Goal: Task Accomplishment & Management: Manage account settings

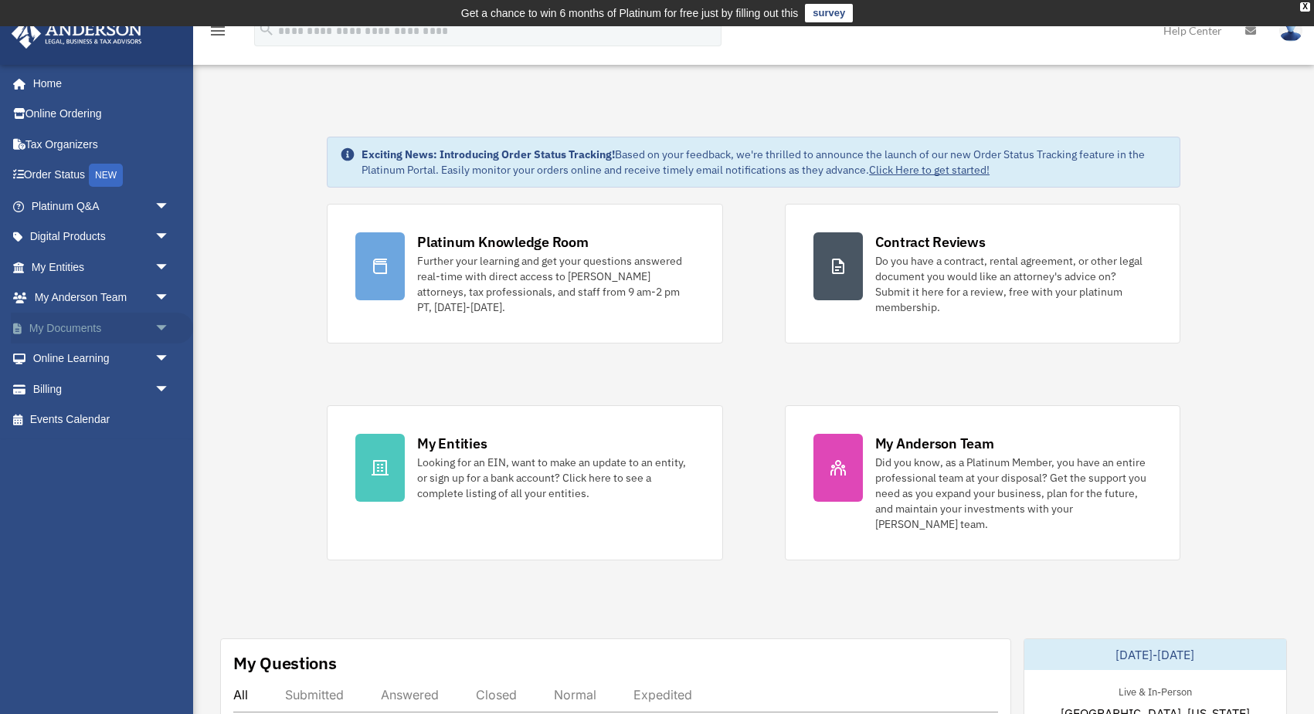
click at [103, 325] on link "My Documents arrow_drop_down" at bounding box center [102, 328] width 182 height 31
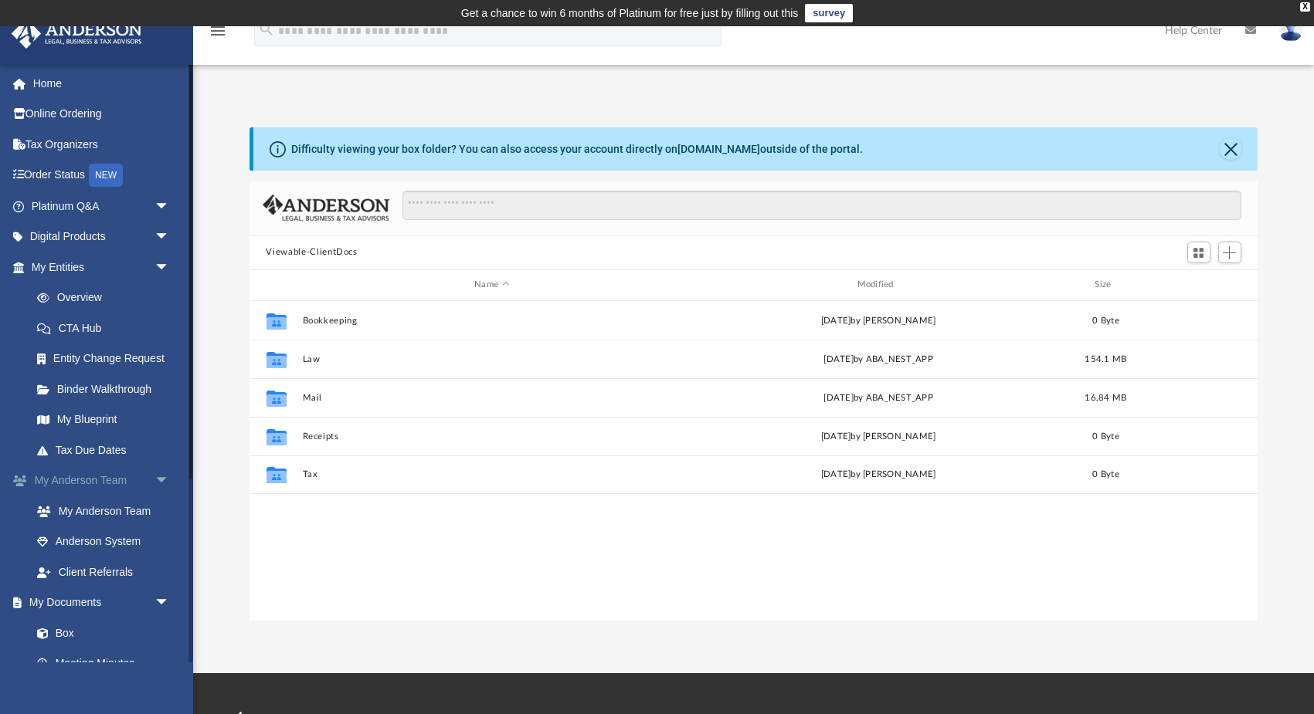
scroll to position [351, 1009]
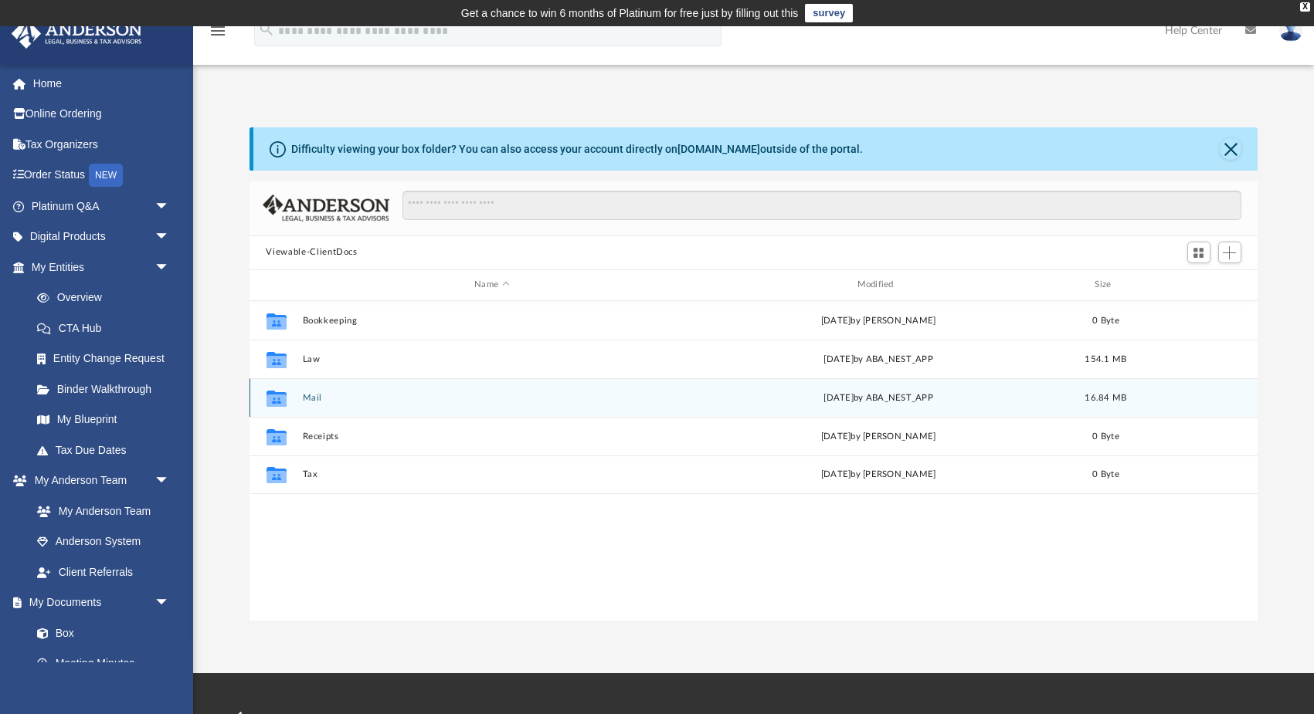
click at [352, 394] on button "Mail" at bounding box center [491, 397] width 379 height 10
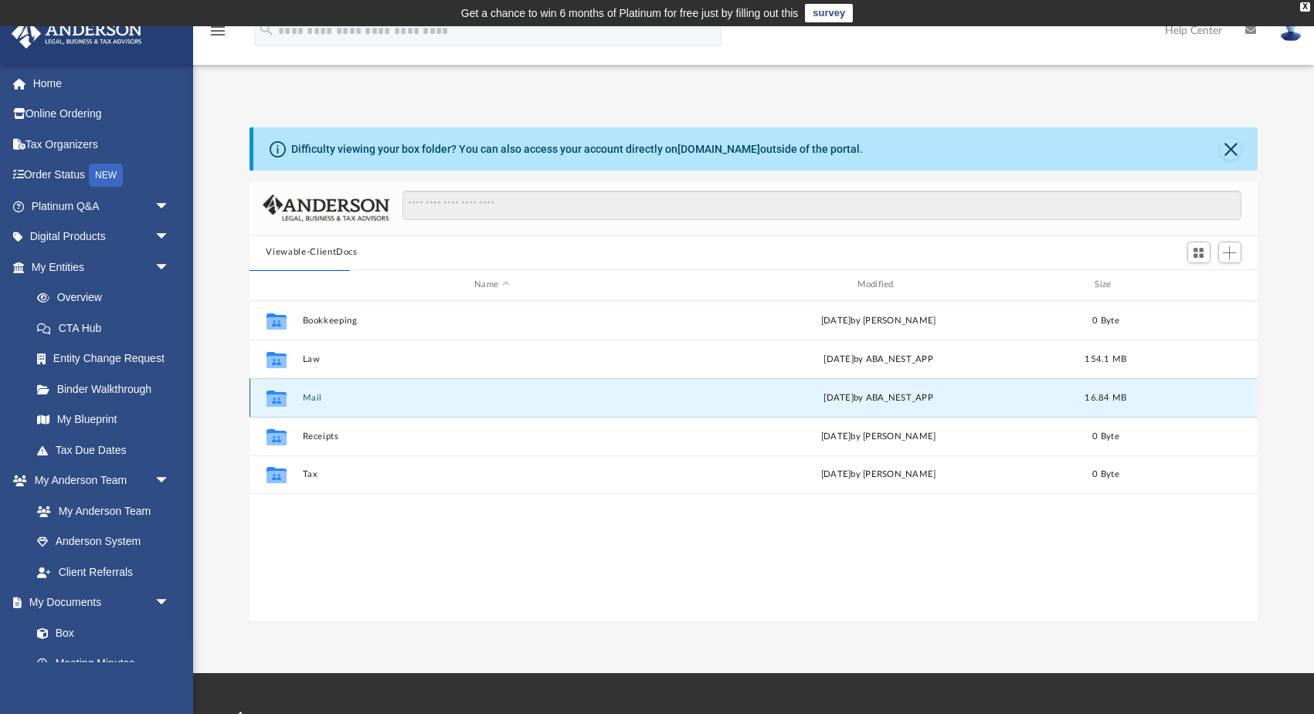
click at [310, 397] on button "Mail" at bounding box center [491, 397] width 379 height 10
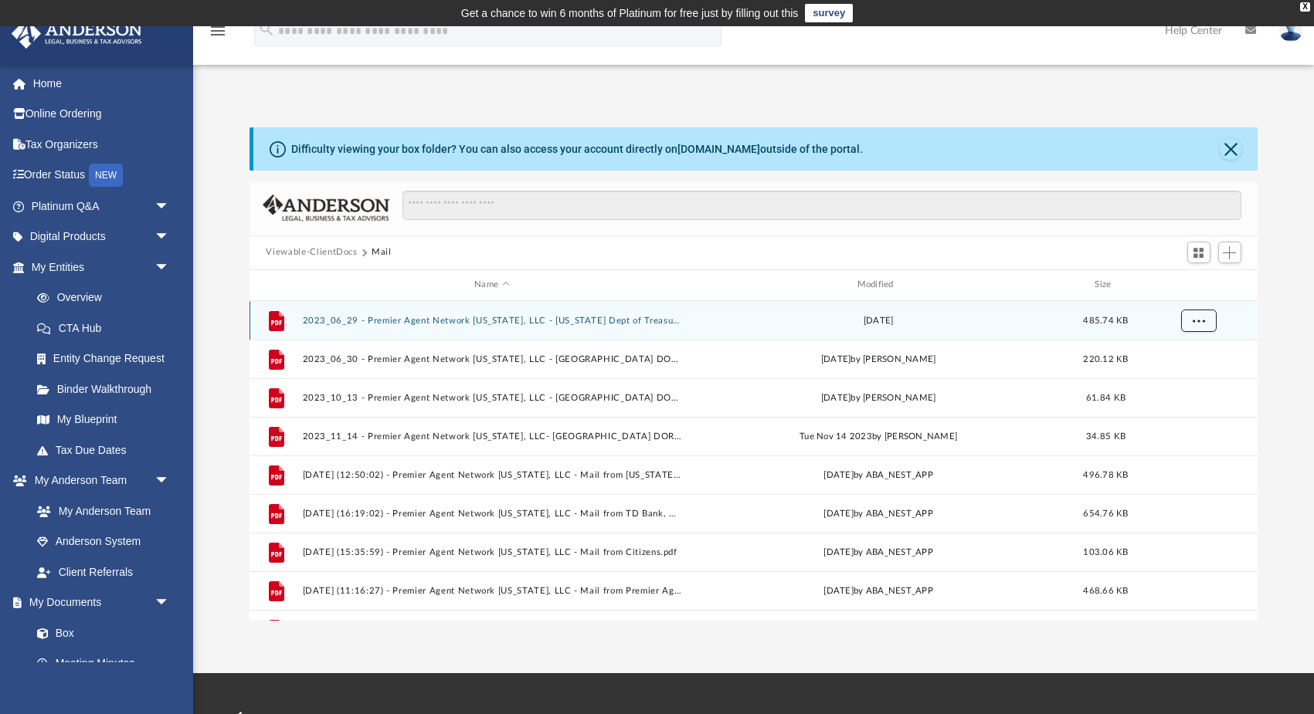
click at [1200, 319] on span "More options" at bounding box center [1198, 320] width 12 height 8
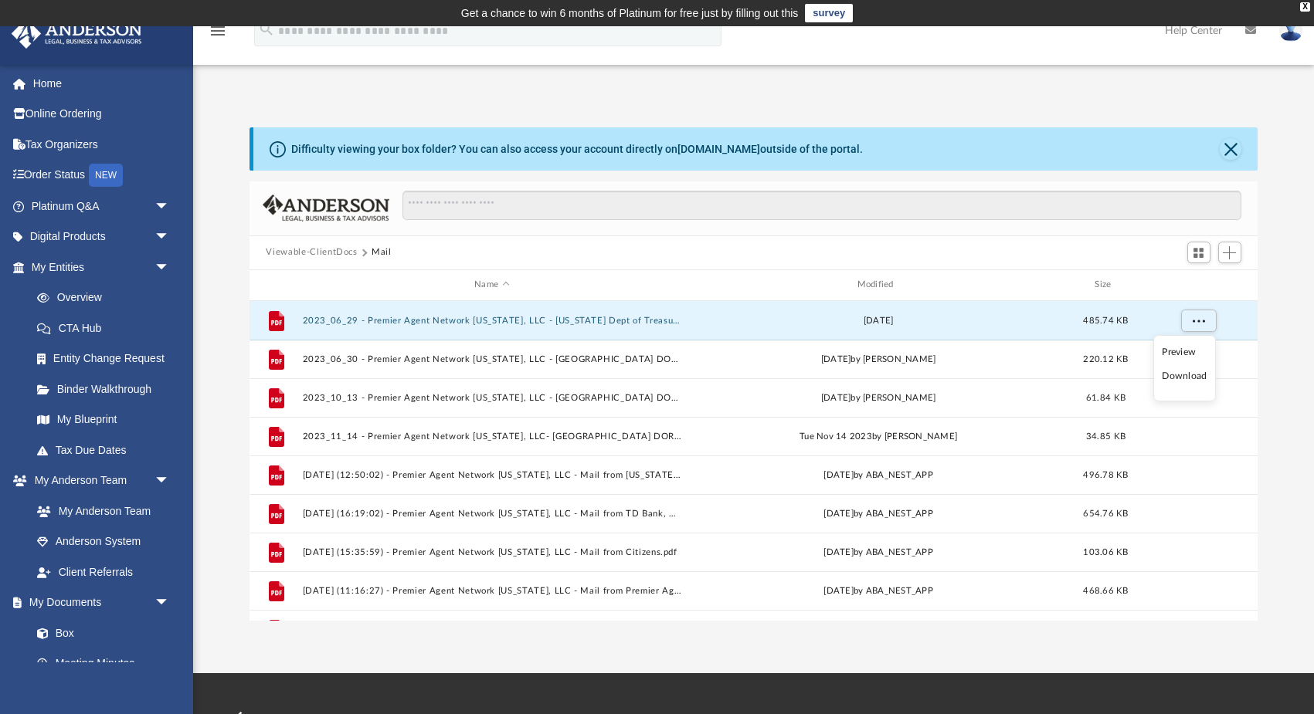
click at [1186, 379] on li "Download" at bounding box center [1184, 376] width 45 height 16
